Goal: Information Seeking & Learning: Learn about a topic

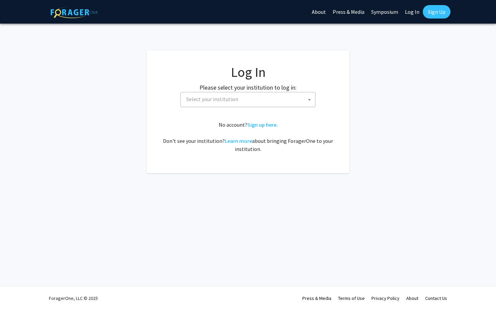
click at [288, 97] on span "Select your institution" at bounding box center [248, 99] width 131 height 14
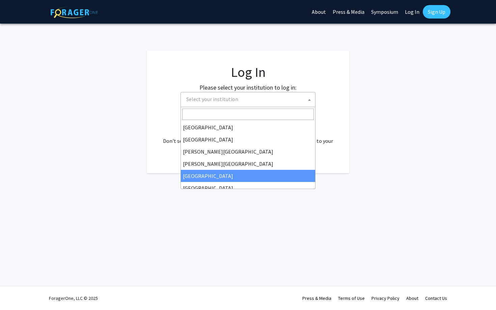
select select "6"
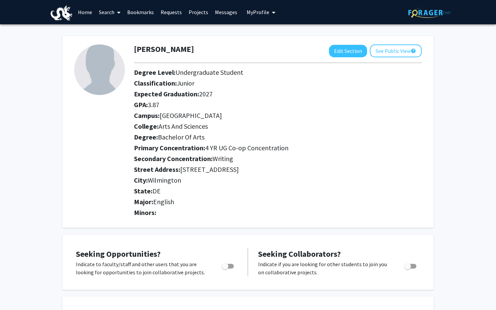
click at [200, 12] on link "Projects" at bounding box center [198, 12] width 26 height 24
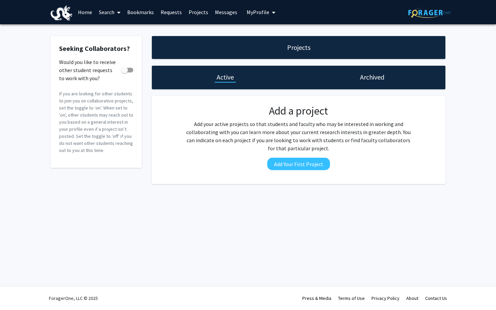
click at [109, 14] on link "Search" at bounding box center [109, 12] width 28 height 24
click at [115, 28] on span "Faculty/Staff" at bounding box center [120, 30] width 50 height 13
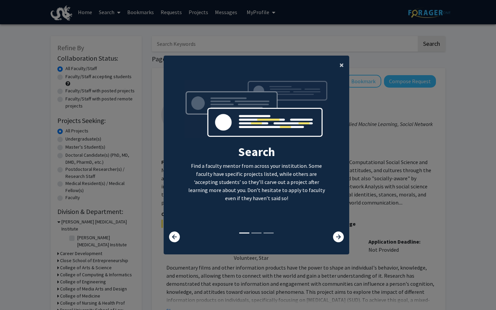
click at [340, 69] on button "×" at bounding box center [341, 65] width 15 height 19
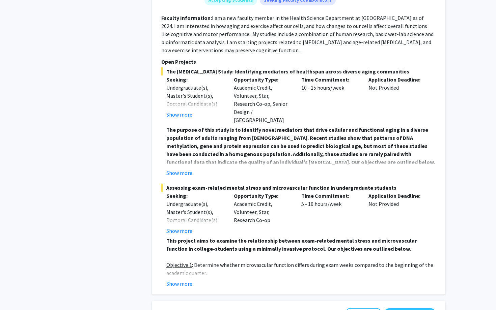
scroll to position [1060, 0]
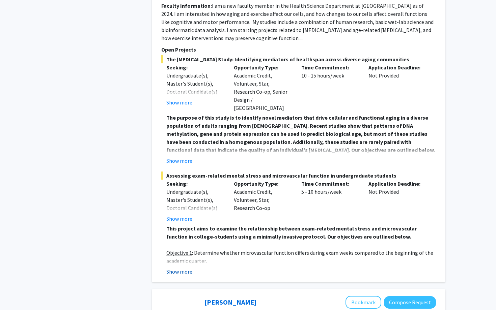
click at [186, 268] on button "Show more" at bounding box center [179, 272] width 26 height 8
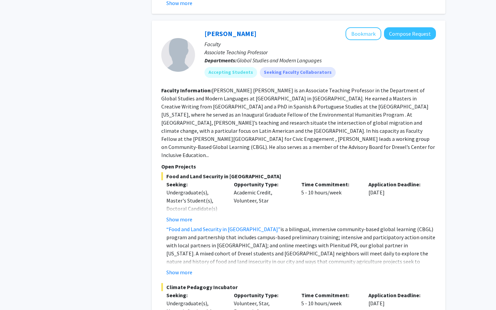
scroll to position [3746, 0]
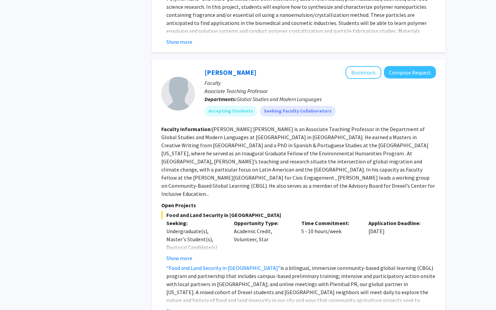
scroll to position [3674, 0]
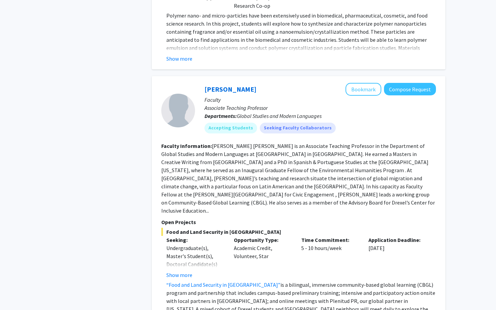
scroll to position [3647, 0]
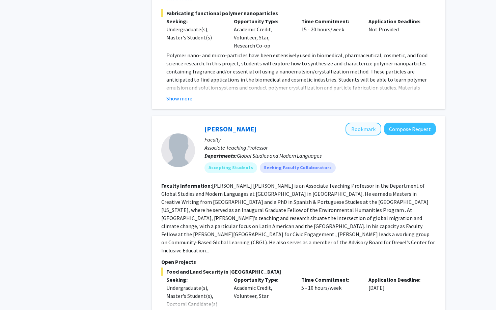
click at [355, 123] on button "Bookmark" at bounding box center [363, 129] width 36 height 13
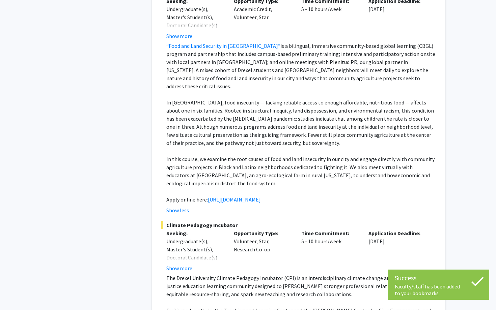
scroll to position [3977, 0]
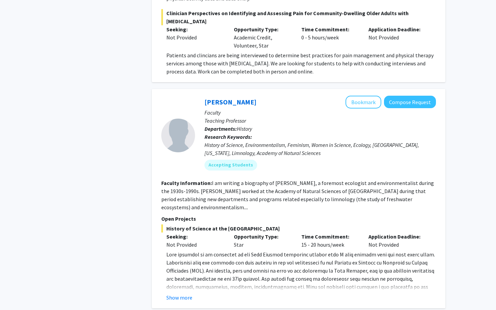
scroll to position [2299, 0]
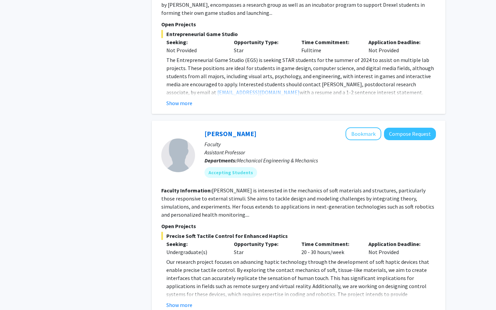
scroll to position [2193, 0]
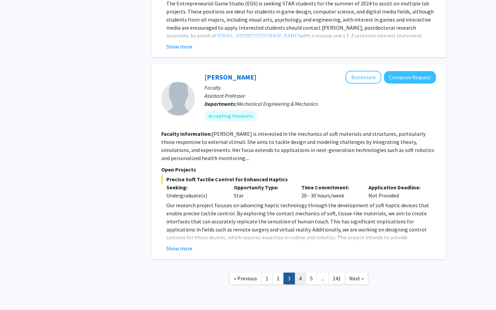
click at [301, 273] on link "4" at bounding box center [299, 279] width 11 height 12
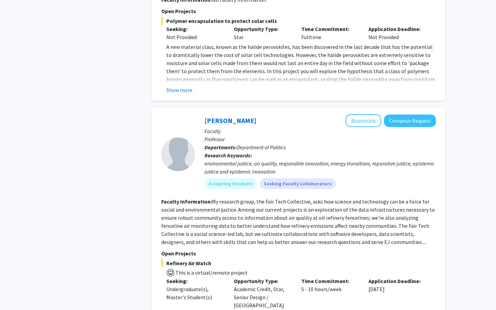
scroll to position [1252, 0]
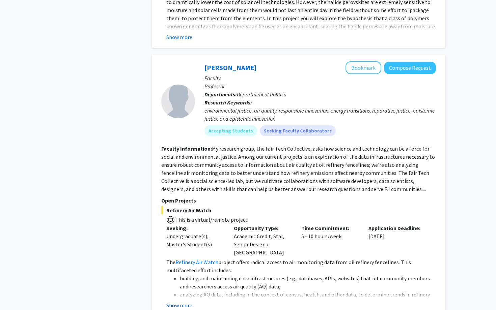
click at [187, 301] on button "Show more" at bounding box center [179, 305] width 26 height 8
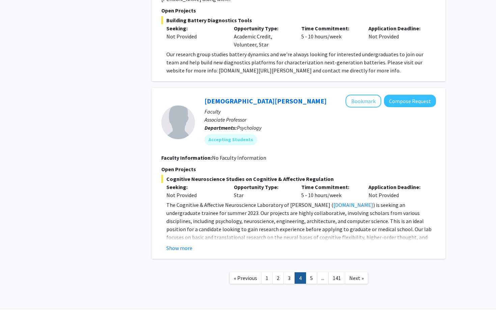
scroll to position [2098, 0]
click at [311, 273] on link "5" at bounding box center [310, 279] width 11 height 12
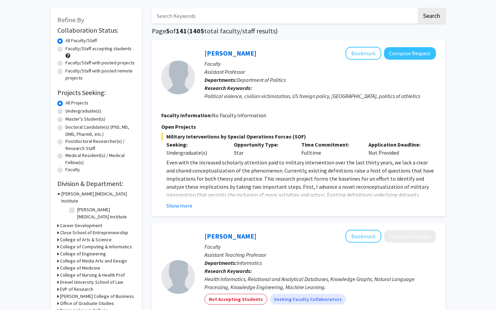
scroll to position [51, 0]
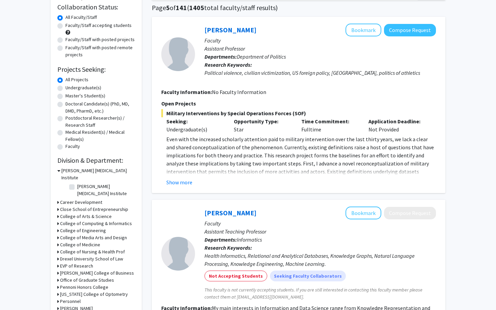
click at [117, 256] on h3 "Drexel University School of Law" at bounding box center [91, 259] width 63 height 7
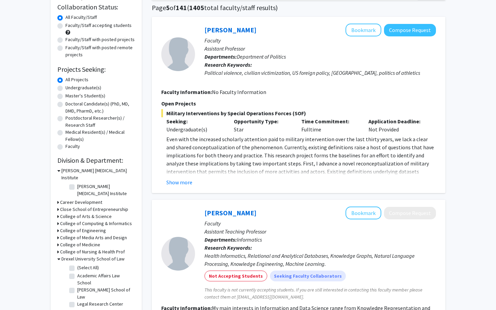
click at [111, 287] on label "[PERSON_NAME] School of Law" at bounding box center [105, 294] width 56 height 14
click at [82, 287] on input "[PERSON_NAME] School of Law" at bounding box center [79, 289] width 4 height 4
checkbox input "true"
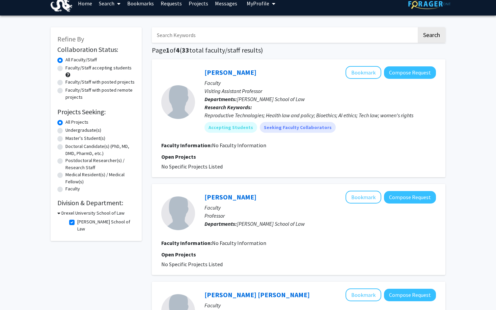
scroll to position [11, 0]
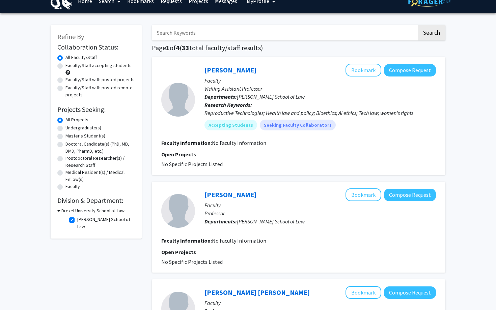
click at [81, 212] on h3 "Drexel University School of Law" at bounding box center [92, 210] width 63 height 7
click at [81, 212] on h3 "Drexel University School of Law" at bounding box center [91, 210] width 63 height 7
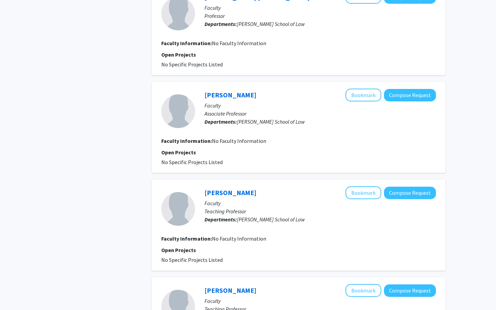
scroll to position [327, 0]
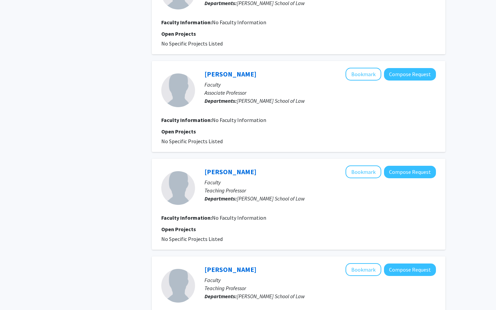
checkbox input "false"
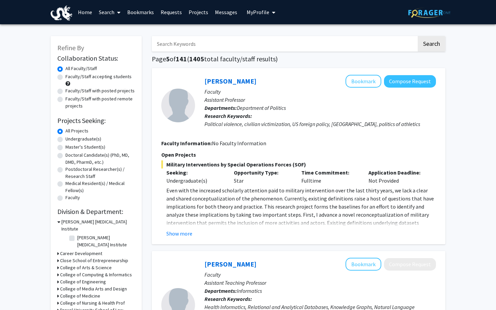
click at [91, 146] on label "Master's Student(s)" at bounding box center [85, 147] width 40 height 7
click at [70, 146] on input "Master's Student(s)" at bounding box center [67, 146] width 4 height 4
radio input "true"
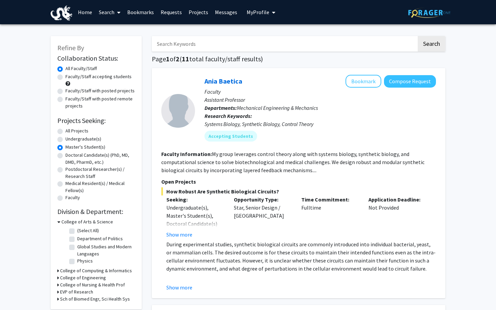
click at [91, 137] on label "Undergraduate(s)" at bounding box center [83, 139] width 36 height 7
click at [70, 137] on input "Undergraduate(s)" at bounding box center [67, 138] width 4 height 4
radio input "true"
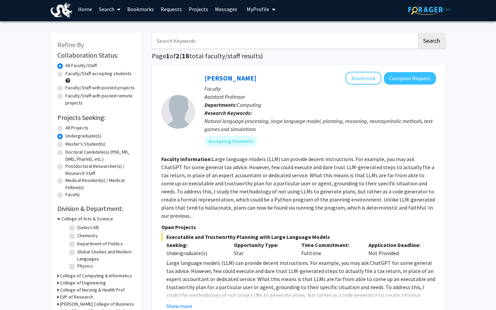
scroll to position [4, 0]
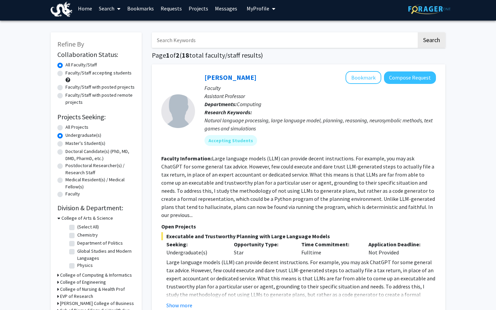
click at [101, 73] on label "Faculty/Staff accepting students" at bounding box center [98, 72] width 66 height 7
click at [70, 73] on input "Faculty/Staff accepting students" at bounding box center [67, 71] width 4 height 4
radio input "true"
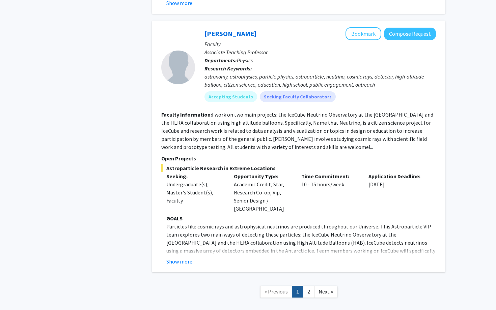
scroll to position [2872, 0]
click at [308, 286] on link "2" at bounding box center [308, 292] width 11 height 12
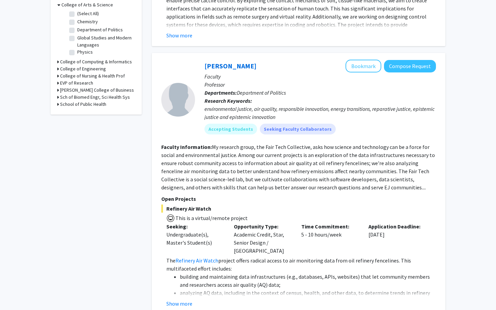
scroll to position [231, 0]
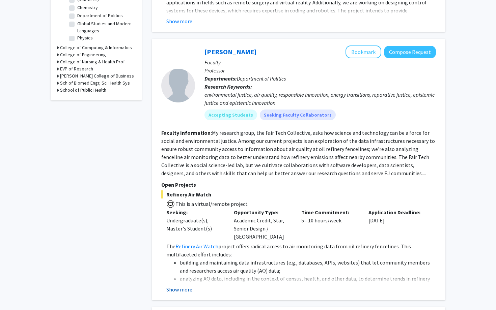
click at [188, 286] on button "Show more" at bounding box center [179, 290] width 26 height 8
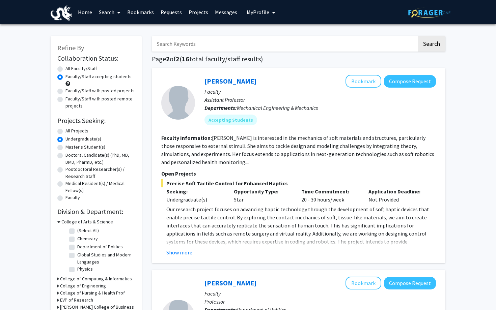
scroll to position [0, 0]
click at [107, 89] on label "Faculty/Staff with posted projects" at bounding box center [99, 90] width 69 height 7
click at [70, 89] on input "Faculty/Staff with posted projects" at bounding box center [67, 89] width 4 height 4
radio input "true"
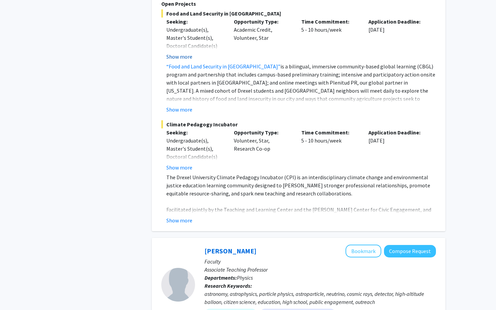
scroll to position [2672, 0]
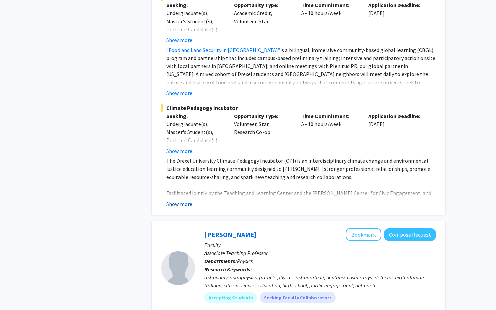
click at [182, 200] on button "Show more" at bounding box center [179, 204] width 26 height 8
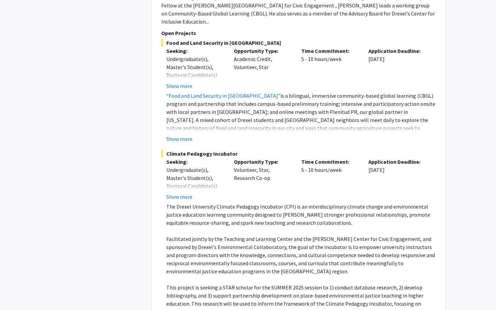
scroll to position [2601, 0]
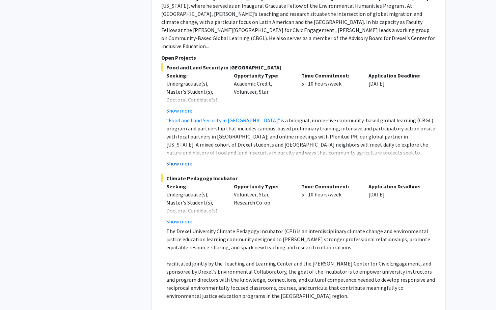
click at [184, 159] on button "Show more" at bounding box center [179, 163] width 26 height 8
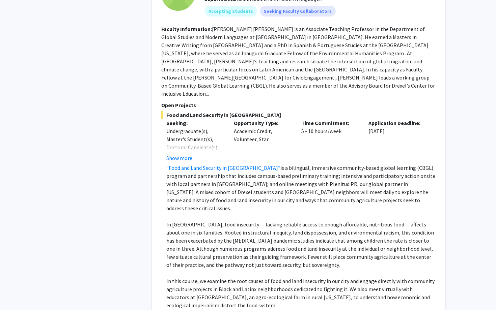
scroll to position [2551, 0]
